Goal: Task Accomplishment & Management: Use online tool/utility

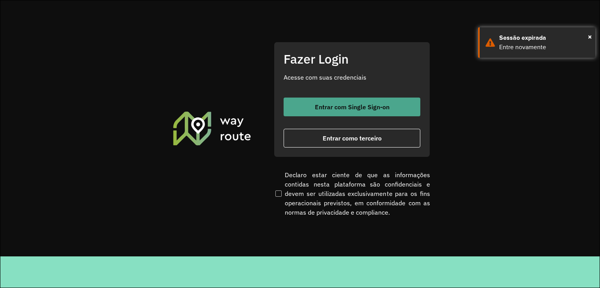
click at [317, 104] on span "Entrar com Single Sign-on" at bounding box center [352, 107] width 75 height 6
